Goal: Find specific page/section: Find specific page/section

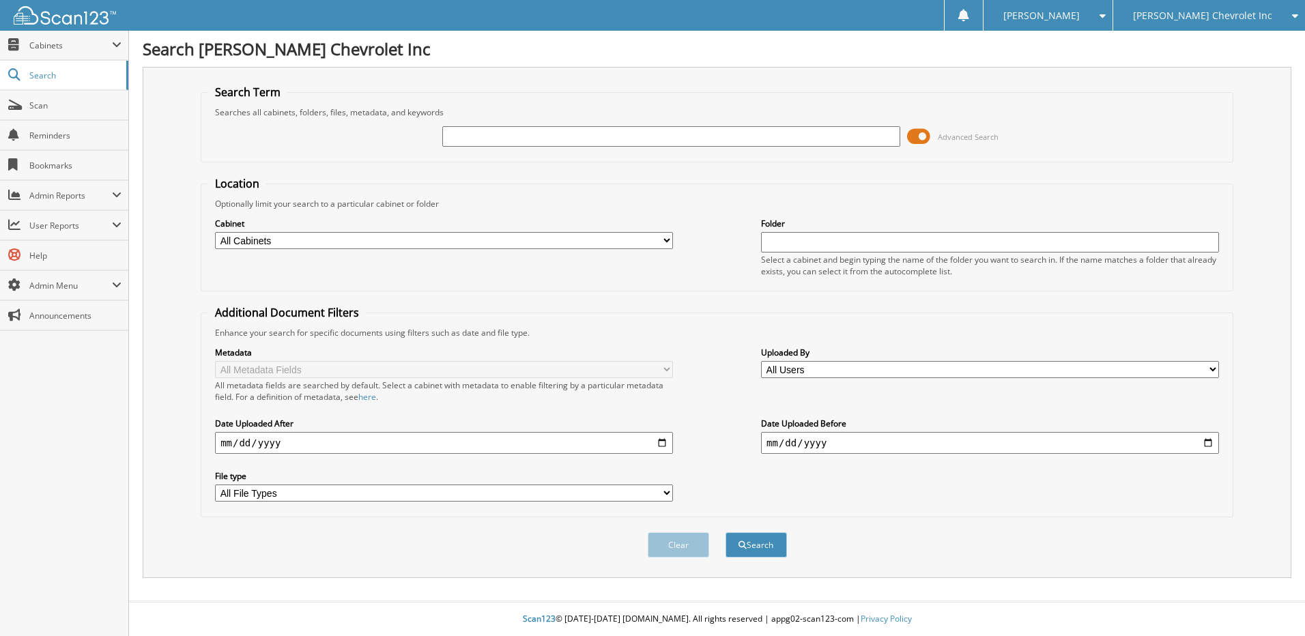
click at [465, 136] on input "text" at bounding box center [671, 136] width 458 height 20
type input "jc199860a"
click at [725, 532] on button "Search" at bounding box center [755, 544] width 61 height 25
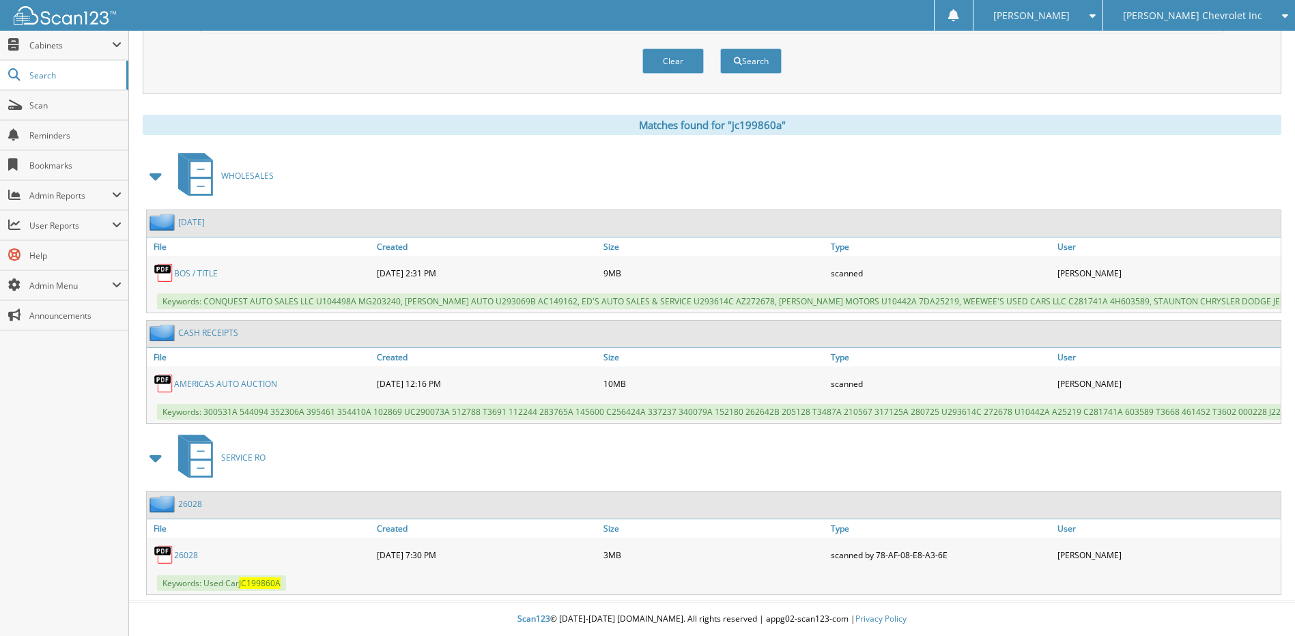
scroll to position [96, 0]
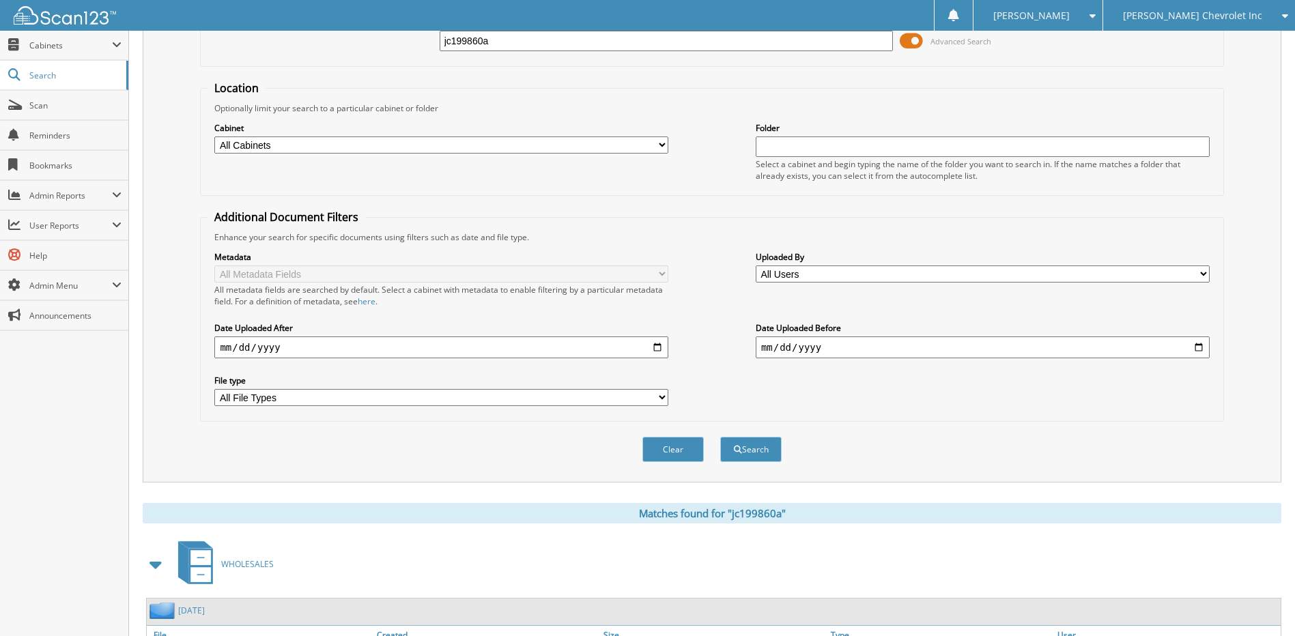
click at [513, 42] on input "jc199860a" at bounding box center [666, 41] width 454 height 20
type input "jc212931a"
click at [720, 437] on button "Search" at bounding box center [750, 449] width 61 height 25
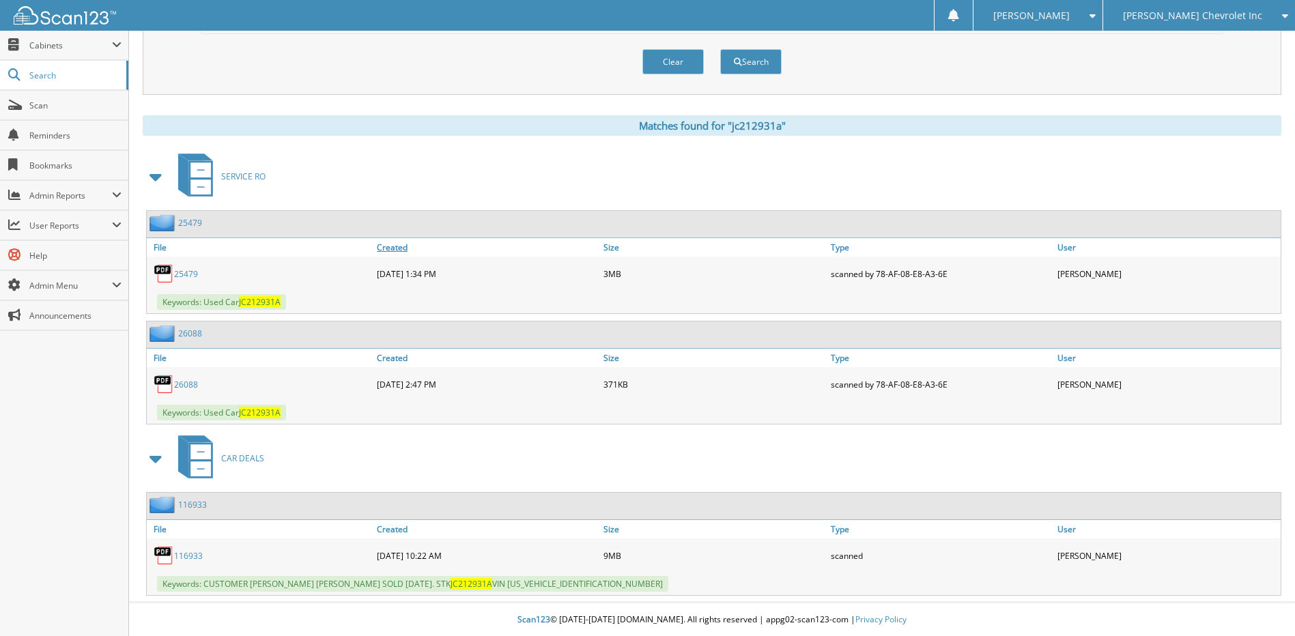
scroll to position [485, 0]
click at [181, 552] on link "116933" at bounding box center [188, 555] width 29 height 12
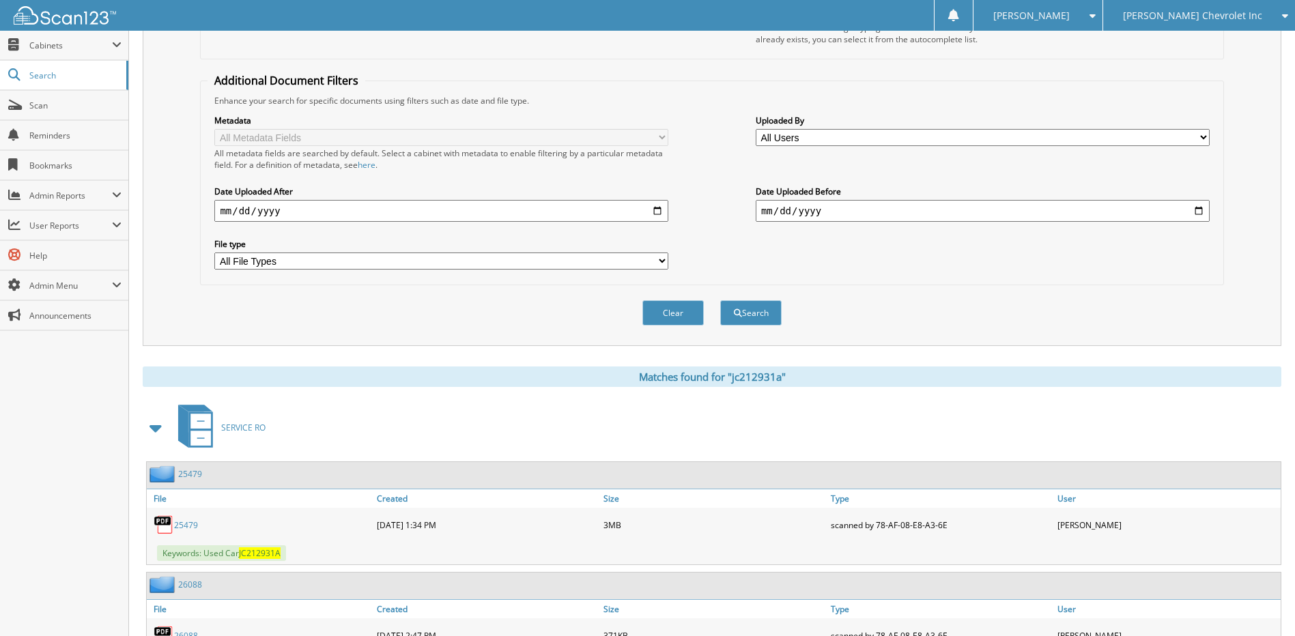
scroll to position [7, 0]
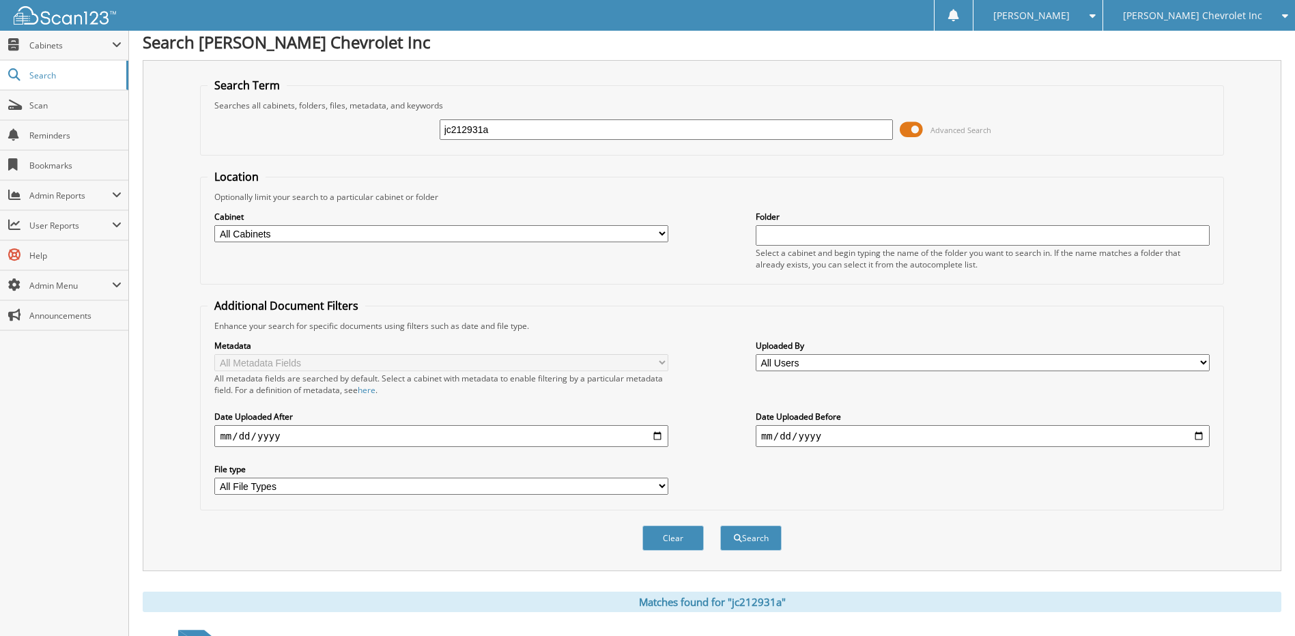
click at [515, 127] on input "jc212931a" at bounding box center [666, 129] width 454 height 20
type input "j125480a"
click at [720, 525] on button "Search" at bounding box center [750, 537] width 61 height 25
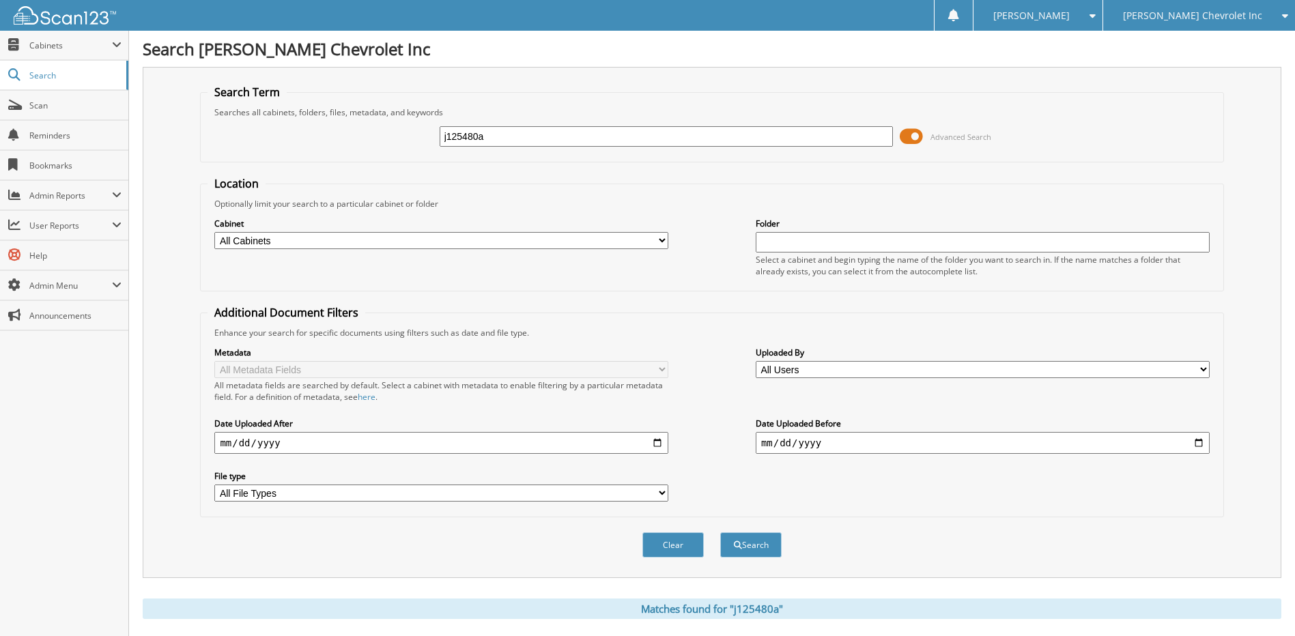
click at [504, 140] on input "j125480a" at bounding box center [666, 136] width 454 height 20
type input "j225991a"
click at [720, 532] on button "Search" at bounding box center [750, 544] width 61 height 25
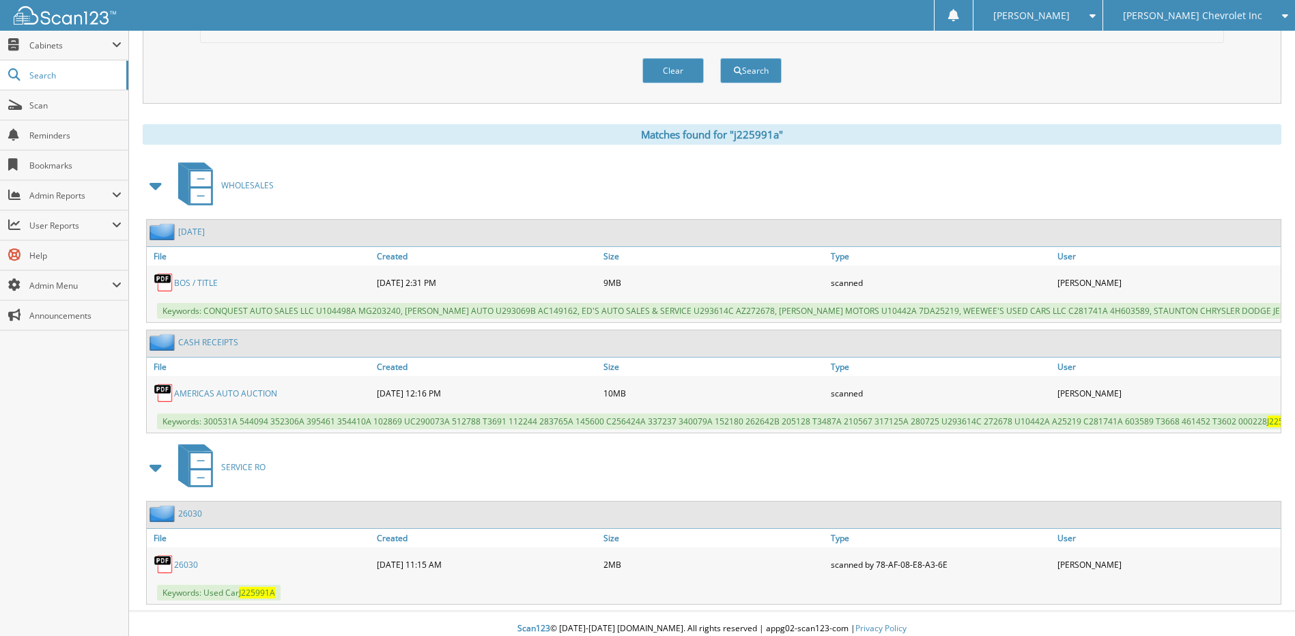
scroll to position [505, 0]
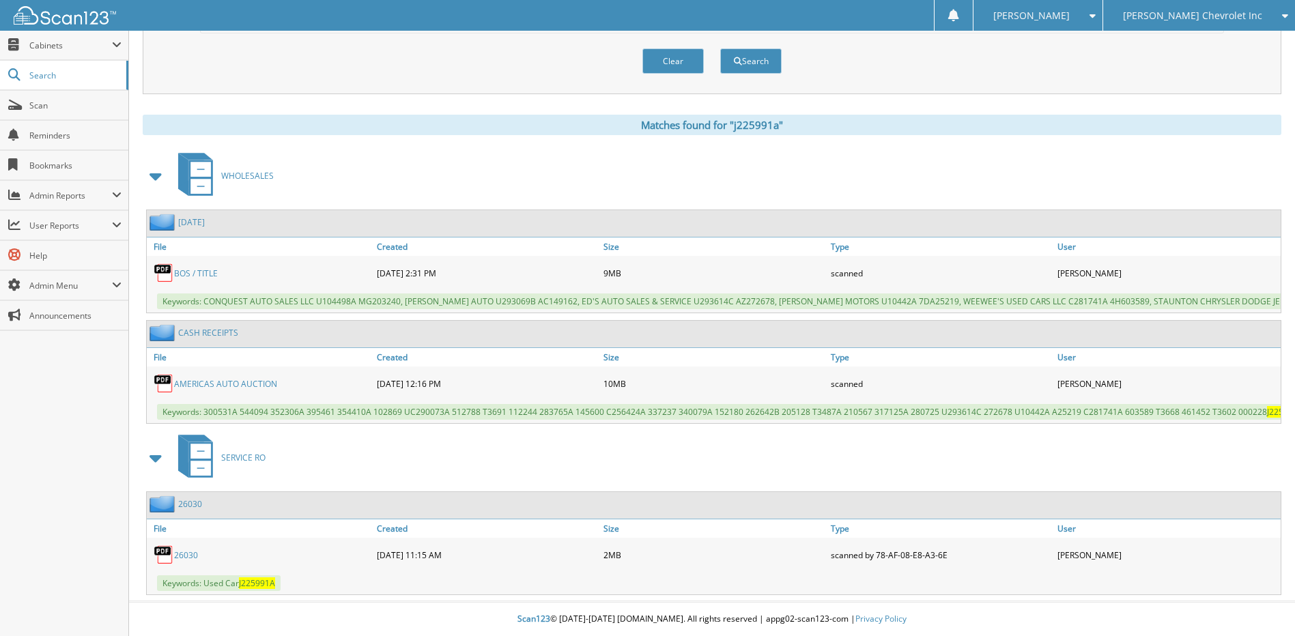
click at [199, 216] on link "JULY 2025" at bounding box center [191, 222] width 27 height 12
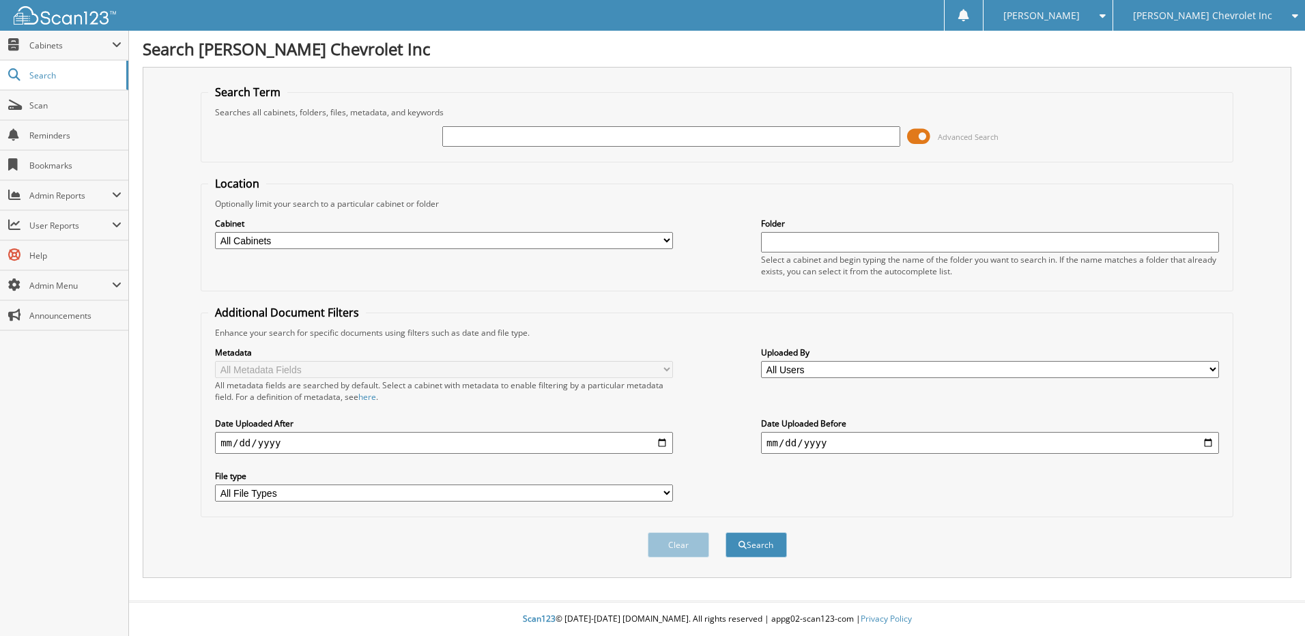
click at [456, 134] on input "text" at bounding box center [671, 136] width 458 height 20
type input "u10437"
click at [756, 554] on button "Search" at bounding box center [755, 544] width 61 height 25
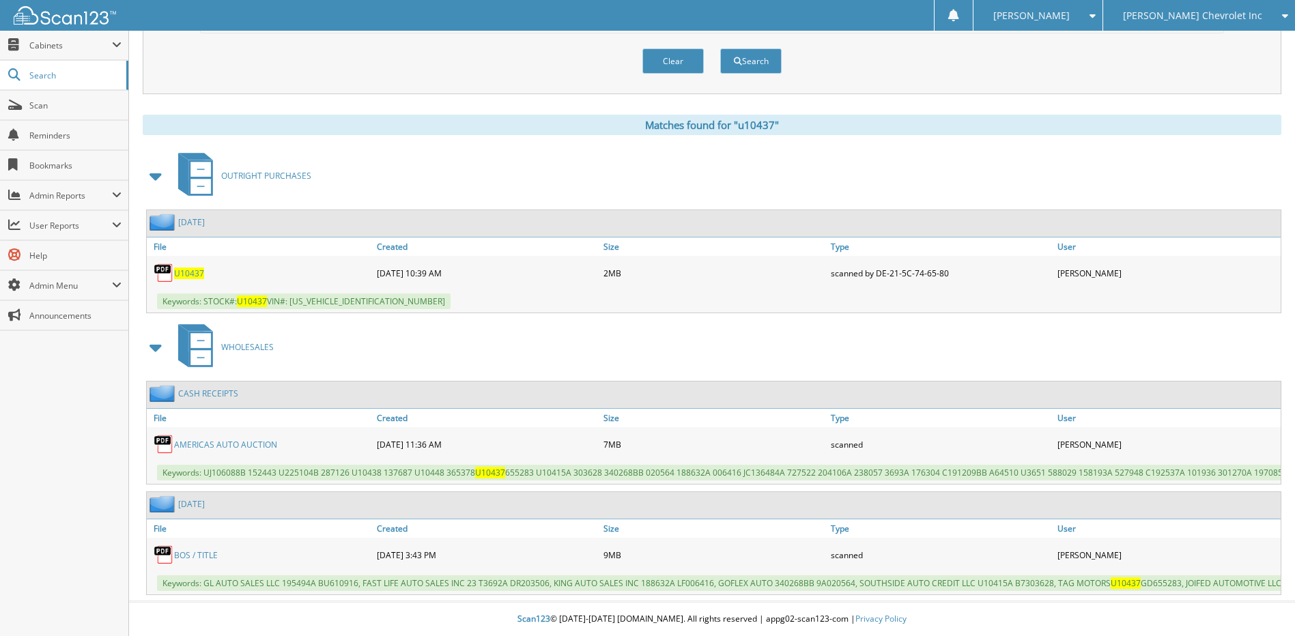
scroll to position [505, 0]
click at [190, 549] on link "BOS / TITLE" at bounding box center [196, 555] width 44 height 12
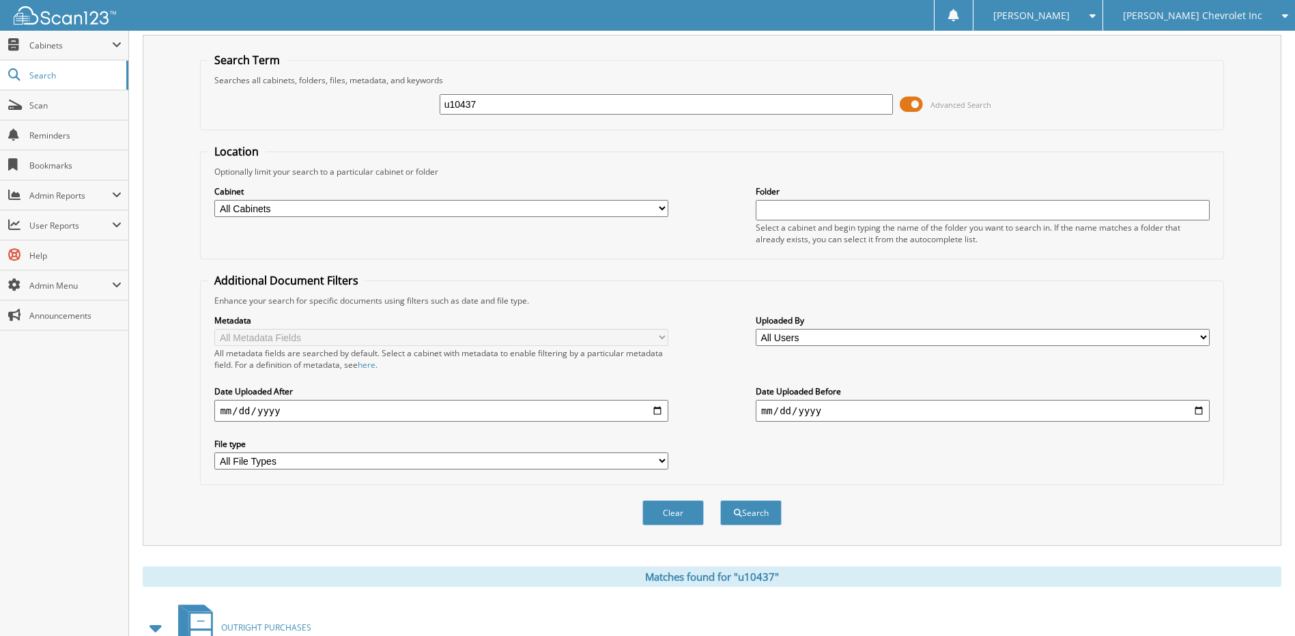
scroll to position [0, 0]
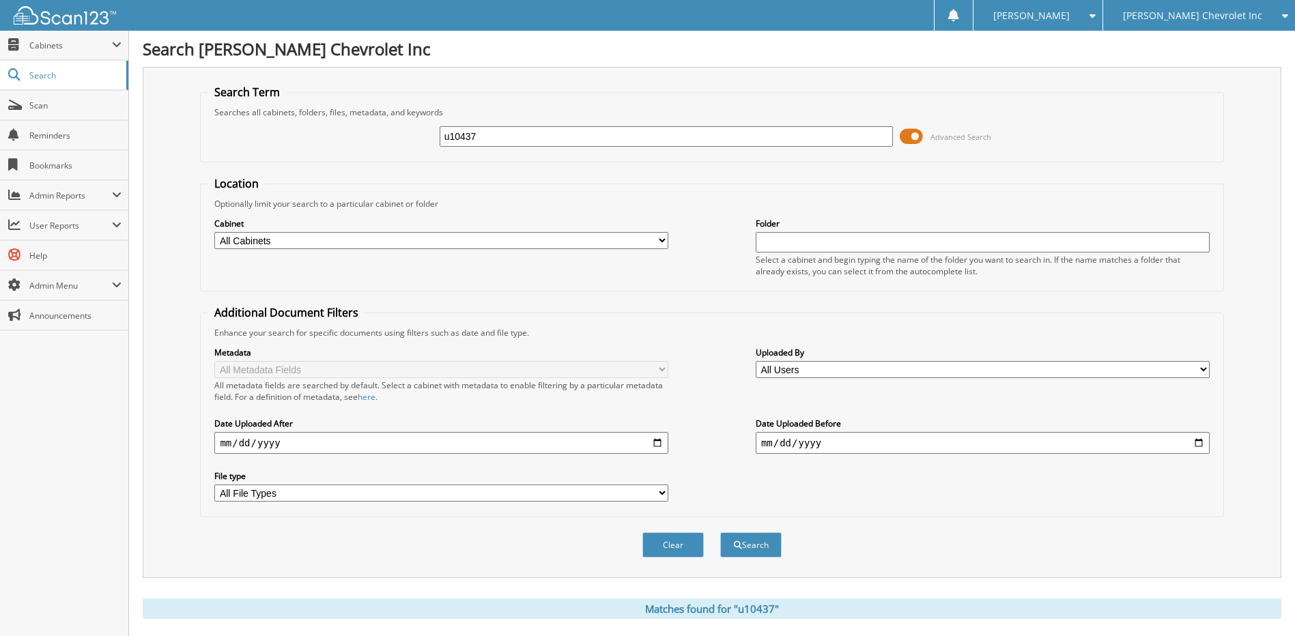
click at [497, 133] on input "u10437" at bounding box center [666, 136] width 454 height 20
type input "jc122915a"
click at [720, 532] on button "Search" at bounding box center [750, 544] width 61 height 25
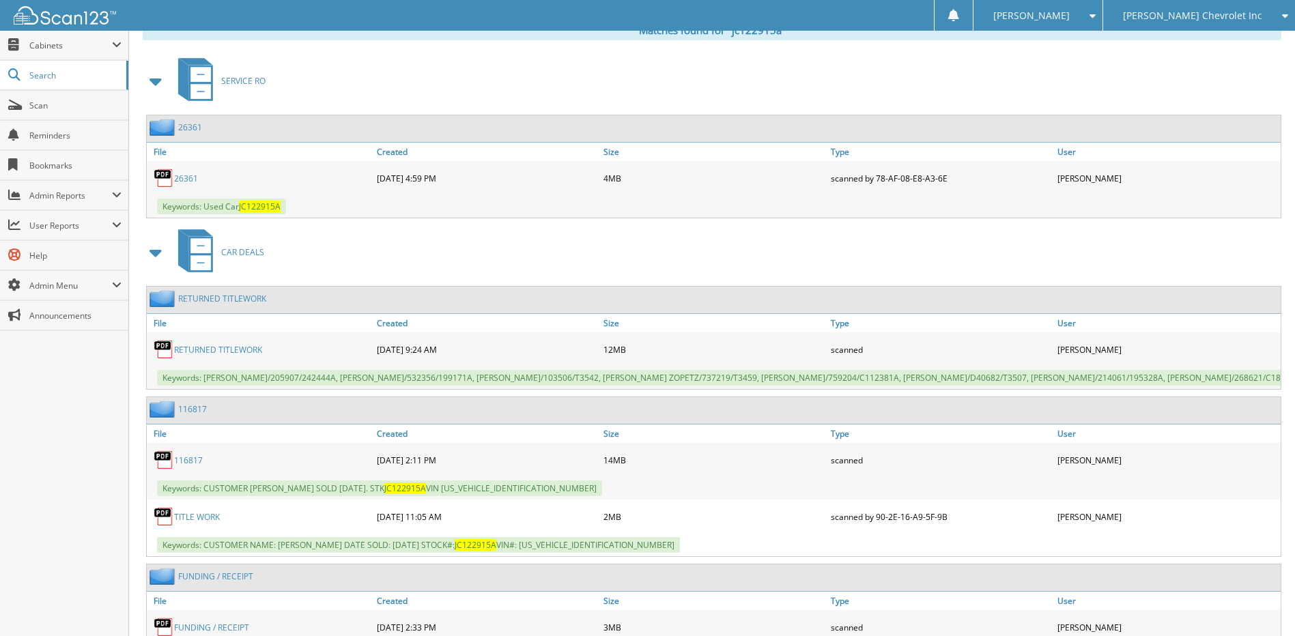
scroll to position [614, 0]
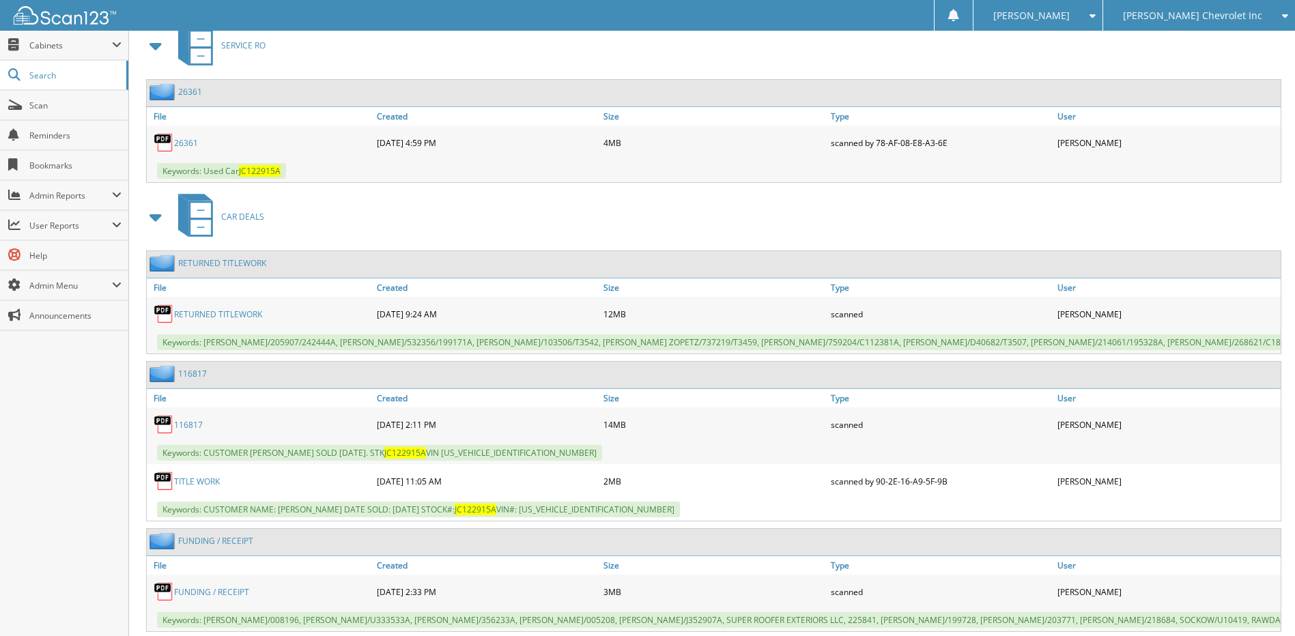
click at [190, 431] on link "116817" at bounding box center [188, 425] width 29 height 12
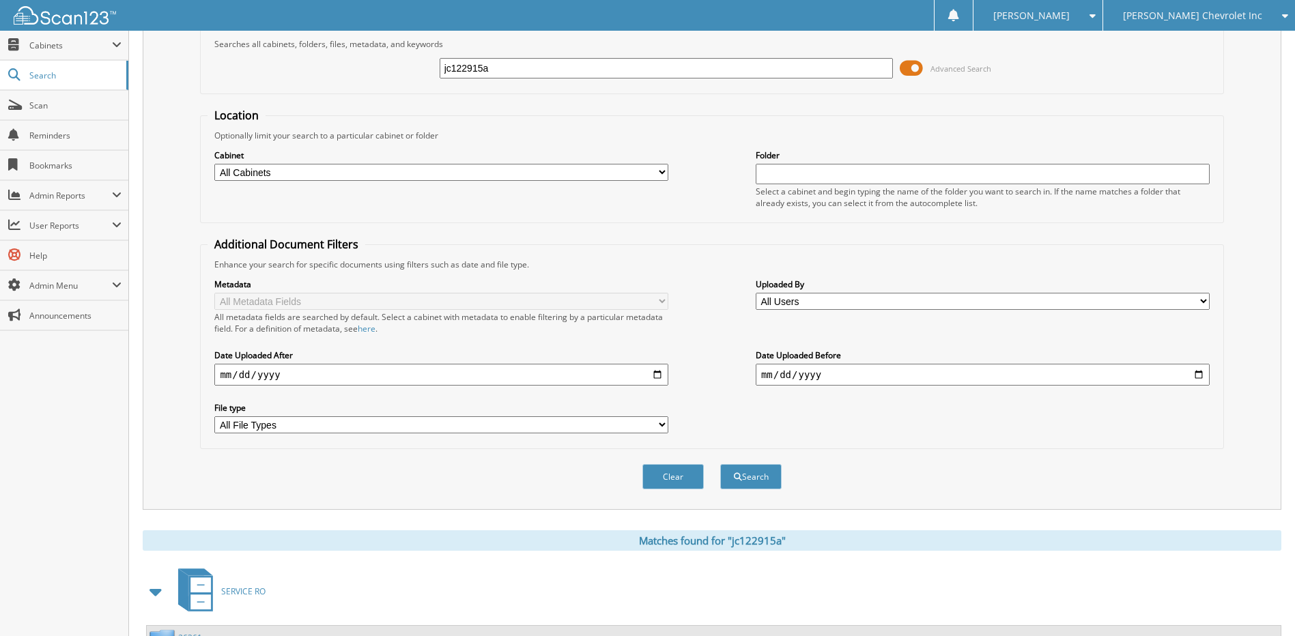
scroll to position [0, 0]
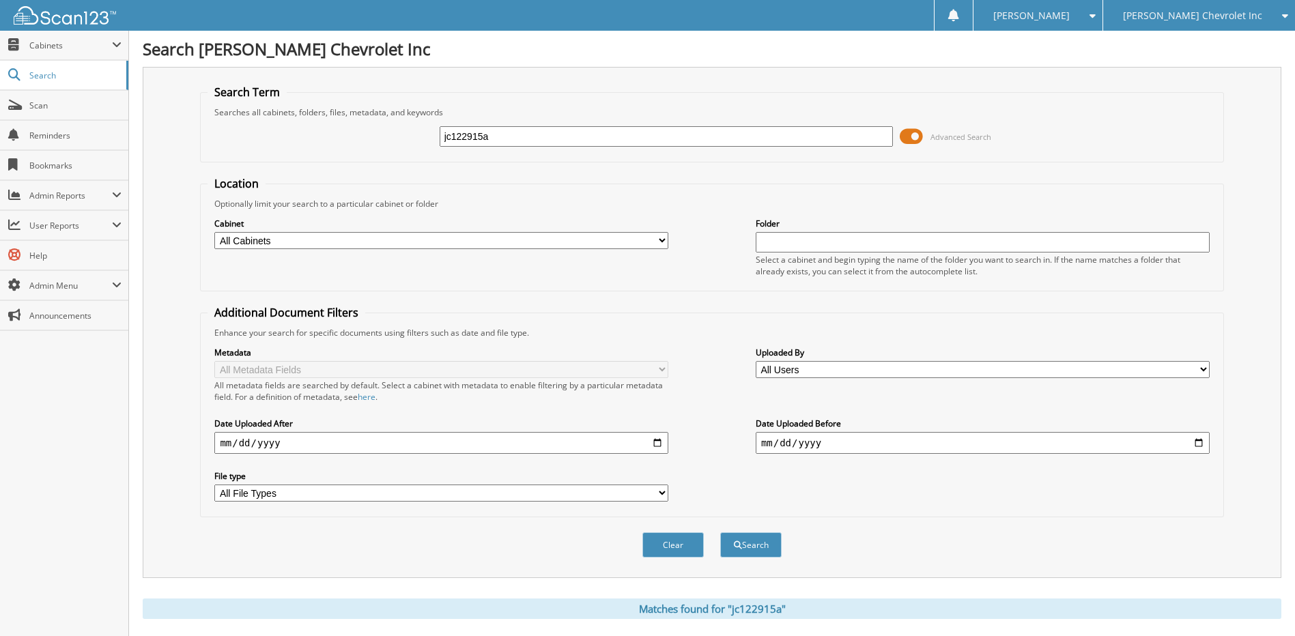
click at [525, 134] on input "jc122915a" at bounding box center [666, 136] width 454 height 20
type input "u10462a"
click at [720, 532] on button "Search" at bounding box center [750, 544] width 61 height 25
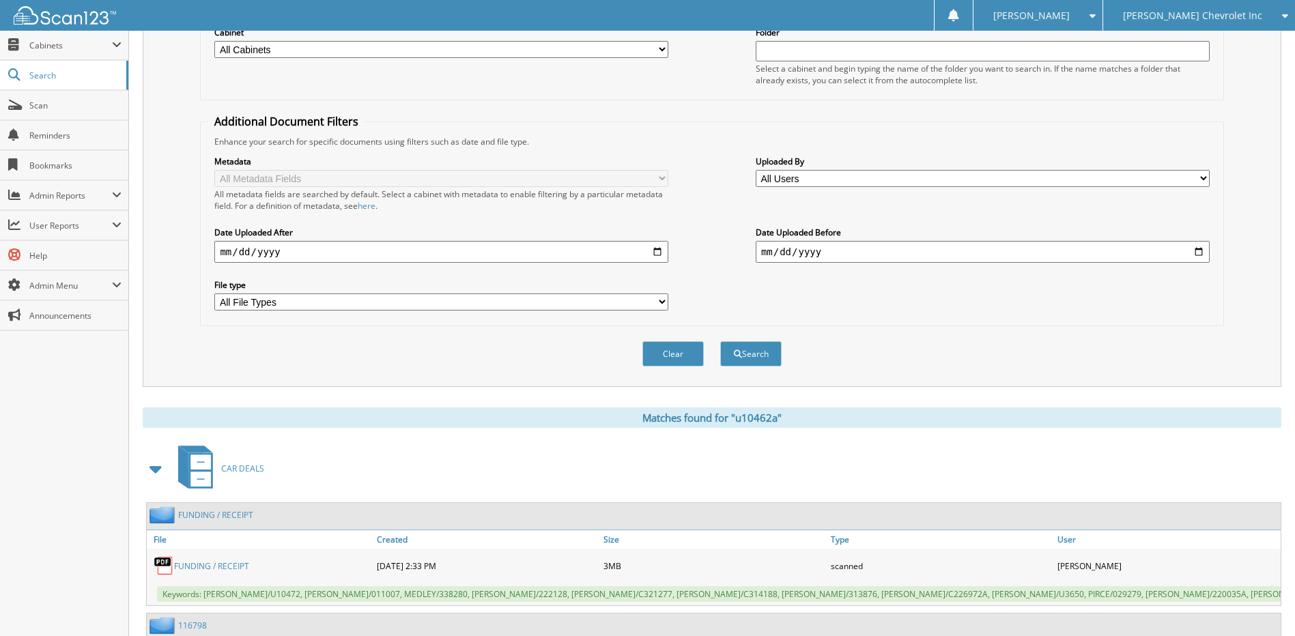
scroll to position [437, 0]
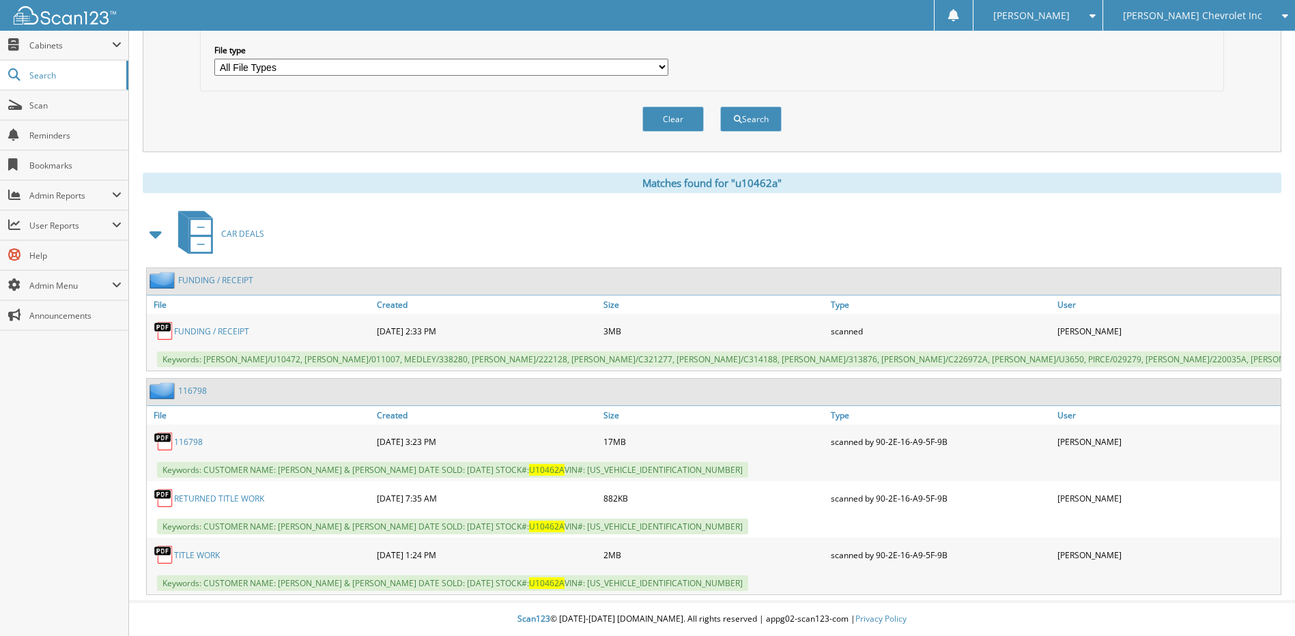
click at [189, 446] on link "116798" at bounding box center [188, 442] width 29 height 12
click at [187, 443] on link "116798" at bounding box center [188, 442] width 29 height 12
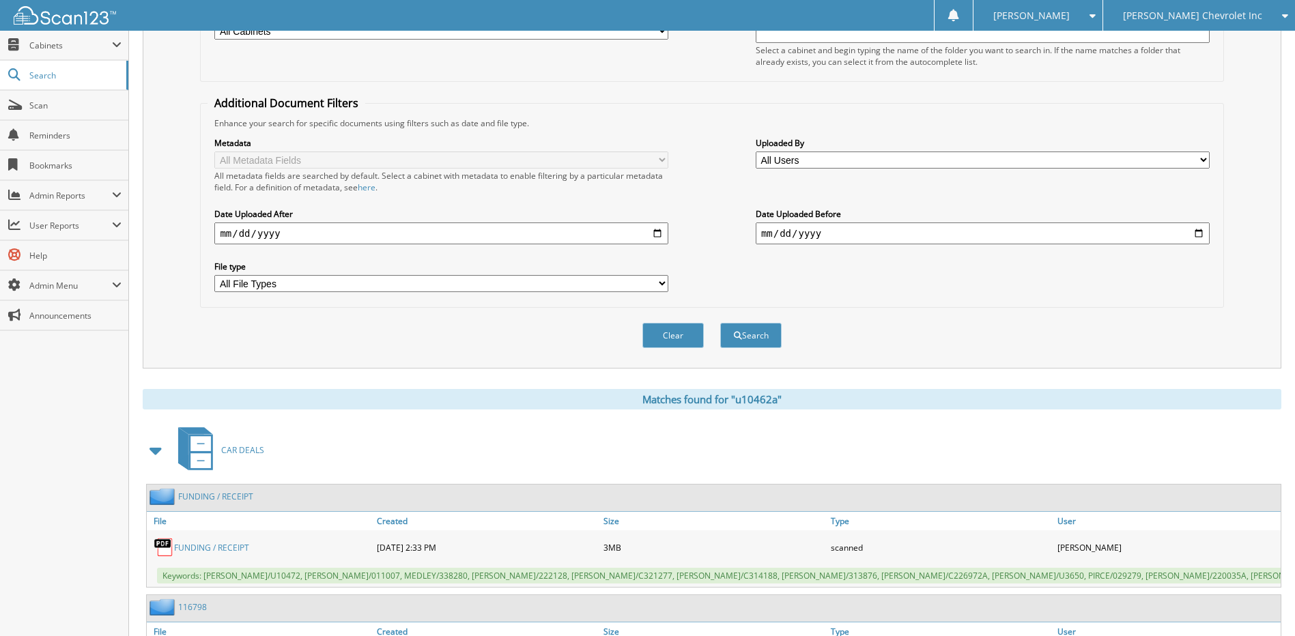
scroll to position [0, 0]
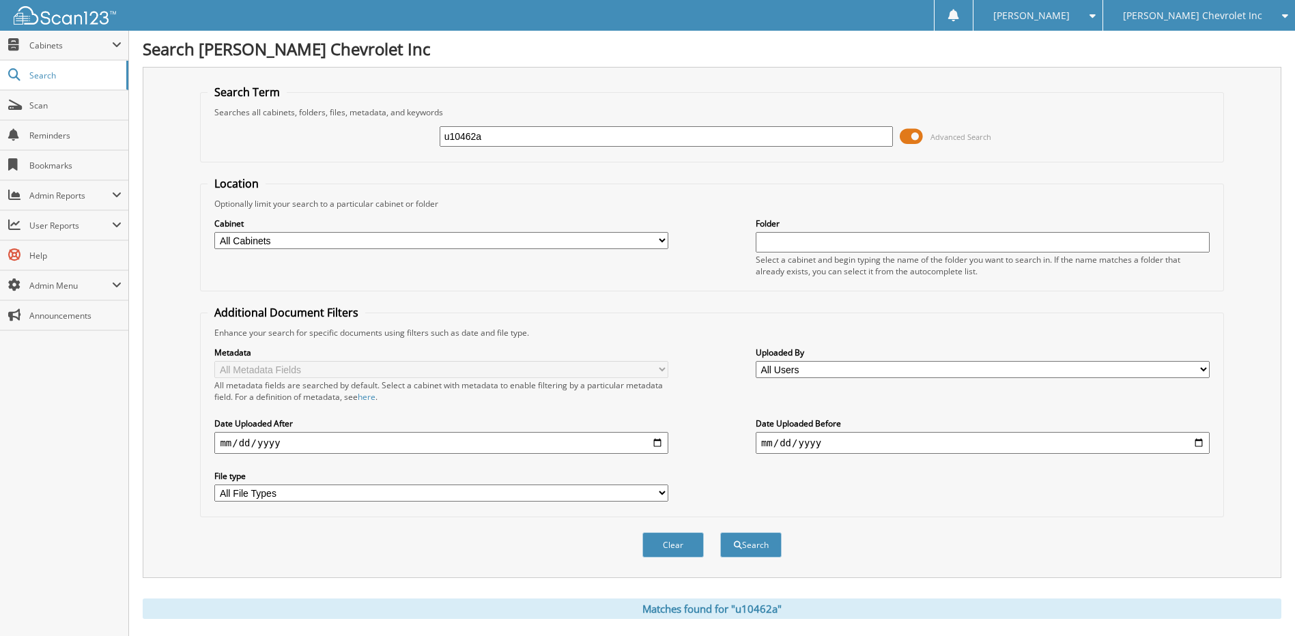
click at [495, 139] on input "u10462a" at bounding box center [666, 136] width 454 height 20
type input "j269956b"
click at [740, 543] on button "Search" at bounding box center [750, 544] width 61 height 25
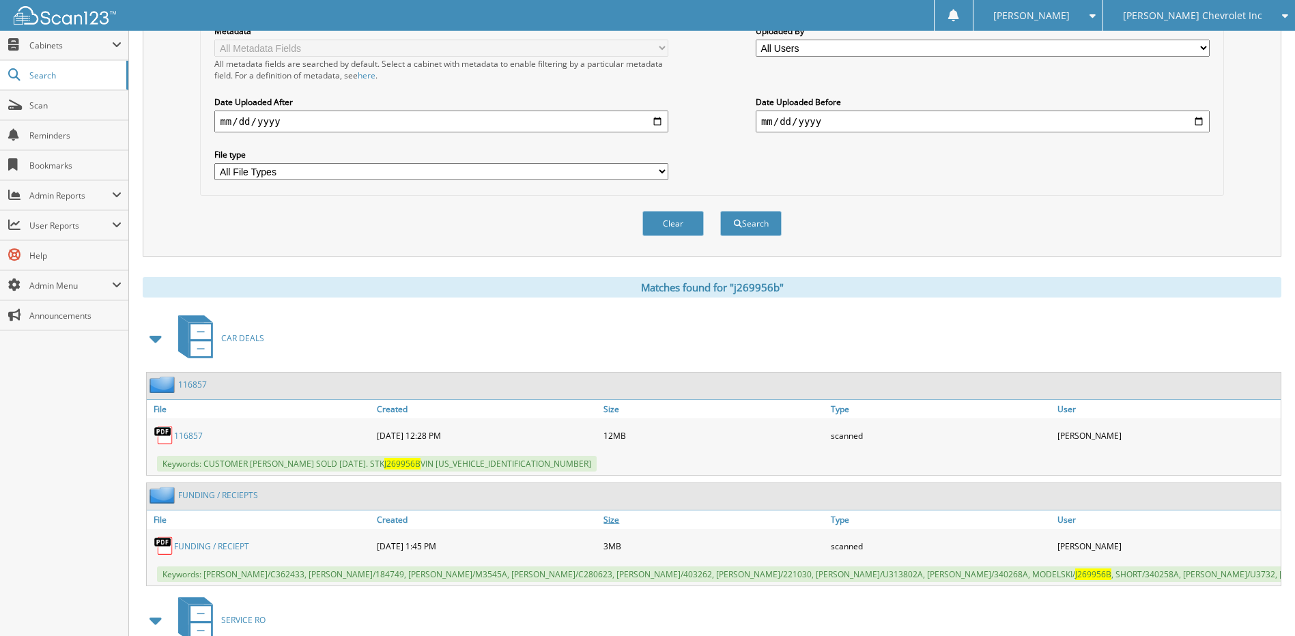
scroll to position [409, 0]
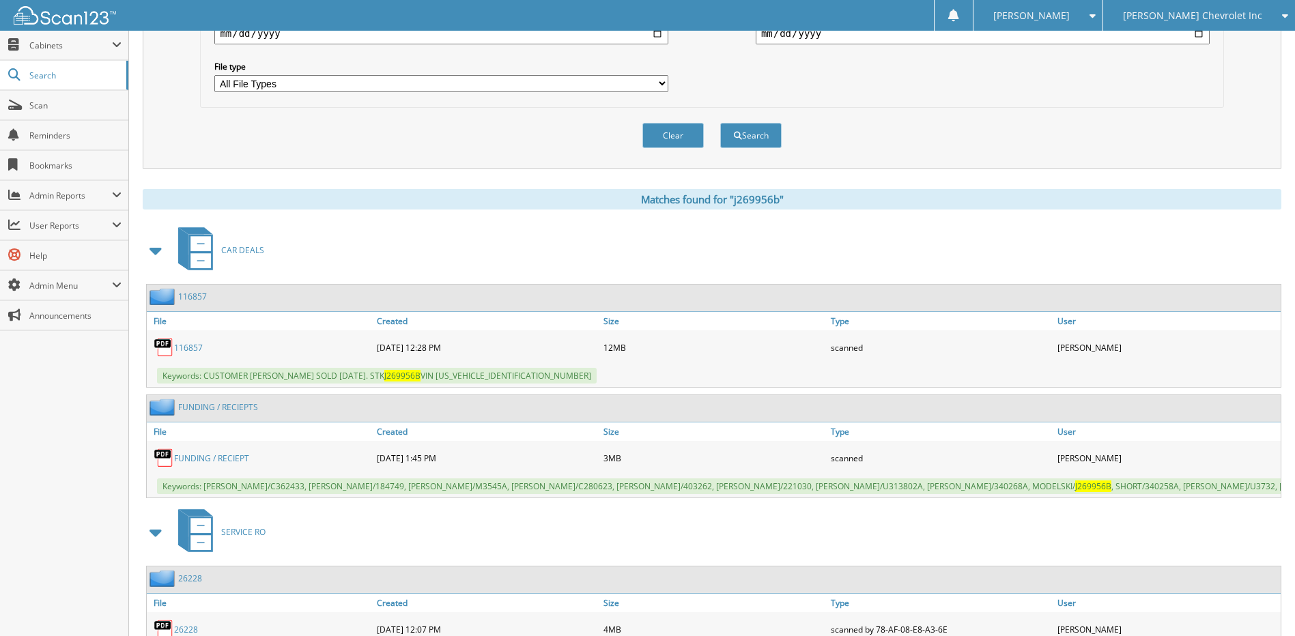
click at [187, 346] on link "116857" at bounding box center [188, 348] width 29 height 12
